Goal: Task Accomplishment & Management: Manage account settings

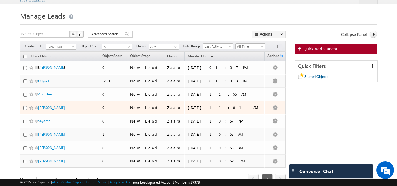
scroll to position [39, 0]
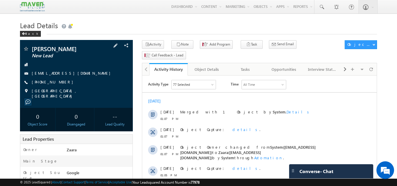
click at [48, 73] on link "[EMAIL_ADDRESS][DOMAIN_NAME]" at bounding box center [73, 72] width 82 height 5
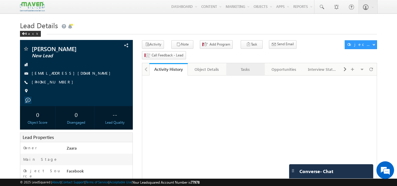
click at [241, 66] on div "Tasks" at bounding box center [245, 69] width 28 height 7
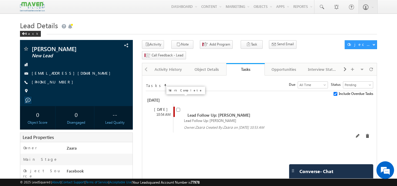
click at [178, 108] on input "checkbox" at bounding box center [178, 110] width 4 height 4
checkbox input "false"
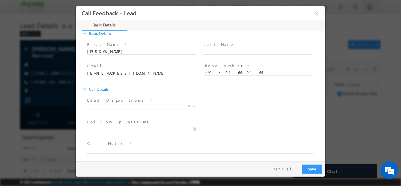
scroll to position [9, 0]
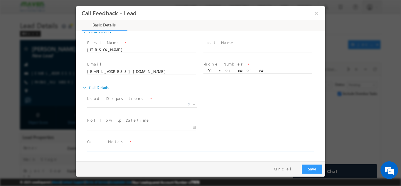
click at [133, 147] on textarea at bounding box center [200, 148] width 226 height 7
click at [149, 150] on textarea "Btech 2015 / Overall 9.5 / Working Raddises" at bounding box center [200, 148] width 226 height 7
click at [234, 73] on span "+91-9164091642 9164091642 +91" at bounding box center [260, 71] width 114 height 6
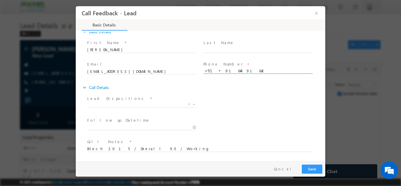
click at [234, 72] on input "9164091642" at bounding box center [257, 71] width 109 height 6
click at [235, 68] on input "9164091642" at bounding box center [257, 71] width 109 height 6
click at [115, 51] on input "Karthik Shetty" at bounding box center [141, 50] width 109 height 6
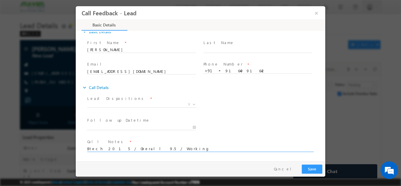
click at [176, 149] on textarea "Btech 2015 / Overall 9.5 / Working" at bounding box center [200, 148] width 226 height 7
click at [134, 148] on textarea "Btech 2015 / Overall 9.5 / Working" at bounding box center [200, 148] width 226 height 7
type textarea "Btech 2015 / Overall 9.5 / Not sure of joining given him all the program detail…"
click at [115, 101] on span "X" at bounding box center [141, 104] width 109 height 6
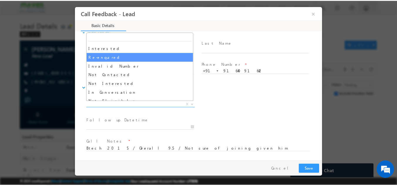
scroll to position [29, 0]
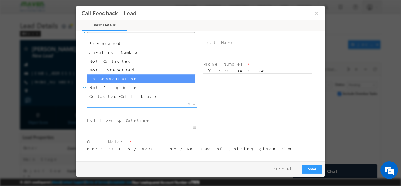
select select "In Conversation"
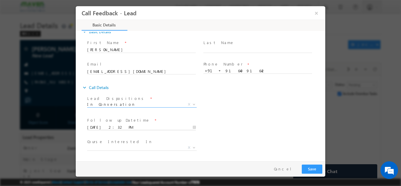
click at [113, 127] on input "12/09/2025 2:32 PM" at bounding box center [141, 127] width 109 height 6
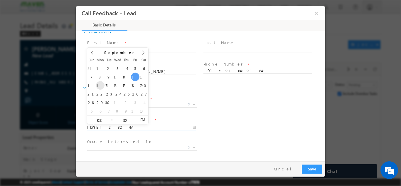
type input "15/09/2025 2:32 PM"
click at [312, 170] on button "Save" at bounding box center [312, 168] width 21 height 9
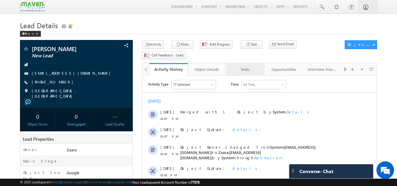
click at [252, 63] on link "Tasks" at bounding box center [245, 69] width 38 height 12
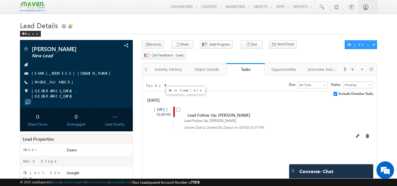
click at [176, 108] on input "checkbox" at bounding box center [178, 110] width 4 height 4
checkbox input "false"
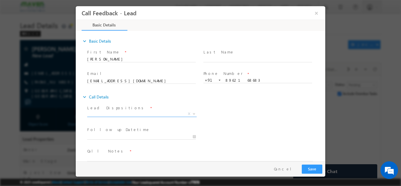
click at [121, 113] on span "X" at bounding box center [141, 114] width 109 height 6
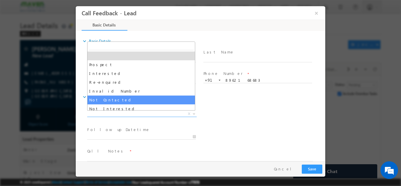
select select "Not Contacted"
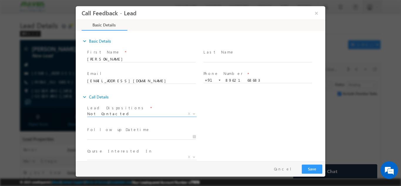
scroll to position [29, 0]
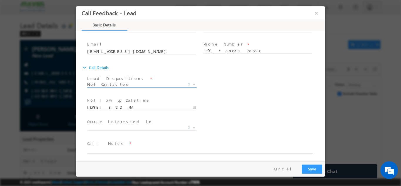
click at [98, 106] on input "[DATE] 3:22 PM" at bounding box center [141, 107] width 109 height 6
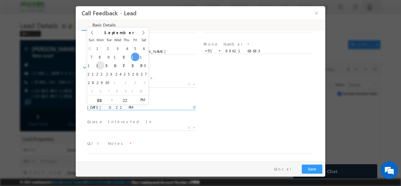
type input "[DATE] 3:22 PM"
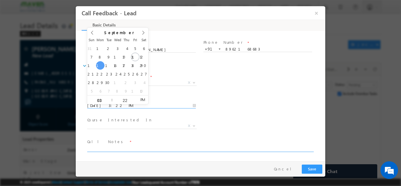
click at [117, 149] on textarea at bounding box center [200, 148] width 226 height 7
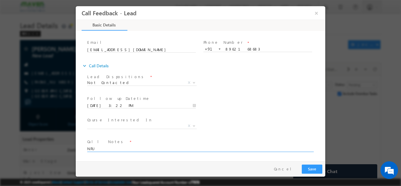
type textarea "NPU"
click at [312, 168] on button "Save" at bounding box center [312, 168] width 21 height 9
